Goal: Find specific page/section: Find specific page/section

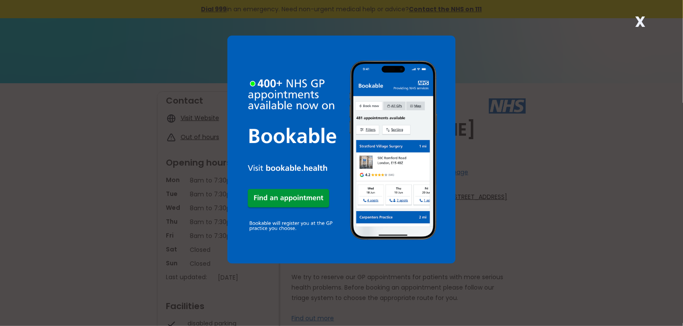
click at [297, 195] on img at bounding box center [341, 150] width 228 height 228
click at [293, 198] on img at bounding box center [341, 150] width 228 height 228
click at [641, 20] on strong "X" at bounding box center [640, 21] width 10 height 21
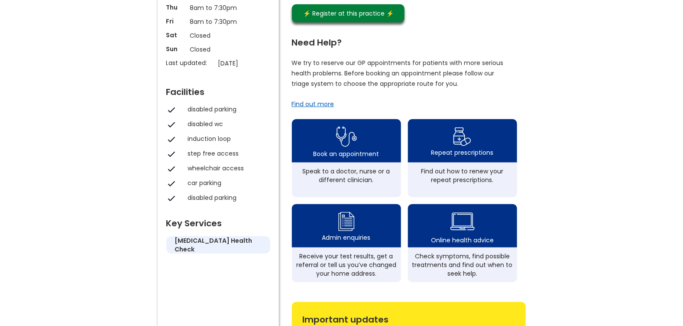
scroll to position [215, 0]
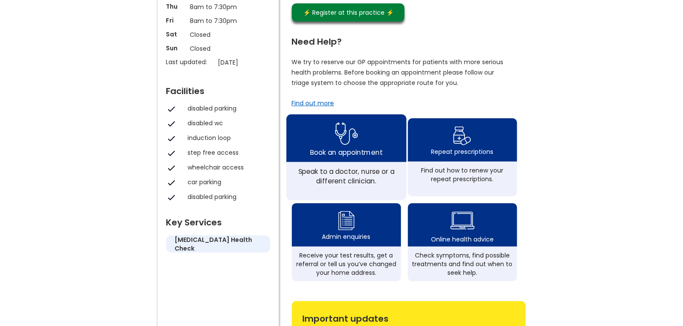
click at [347, 135] on img at bounding box center [346, 134] width 23 height 28
